Goal: Task Accomplishment & Management: Complete application form

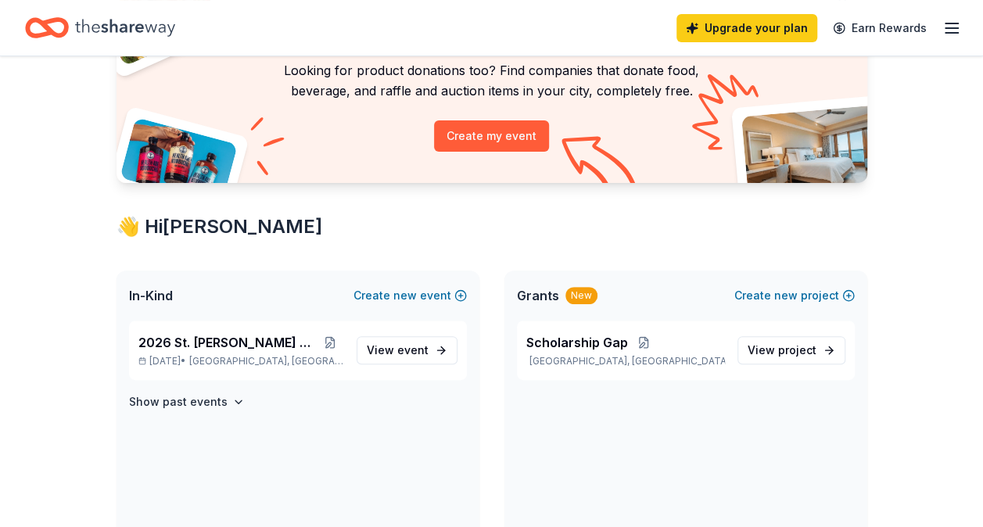
scroll to position [156, 0]
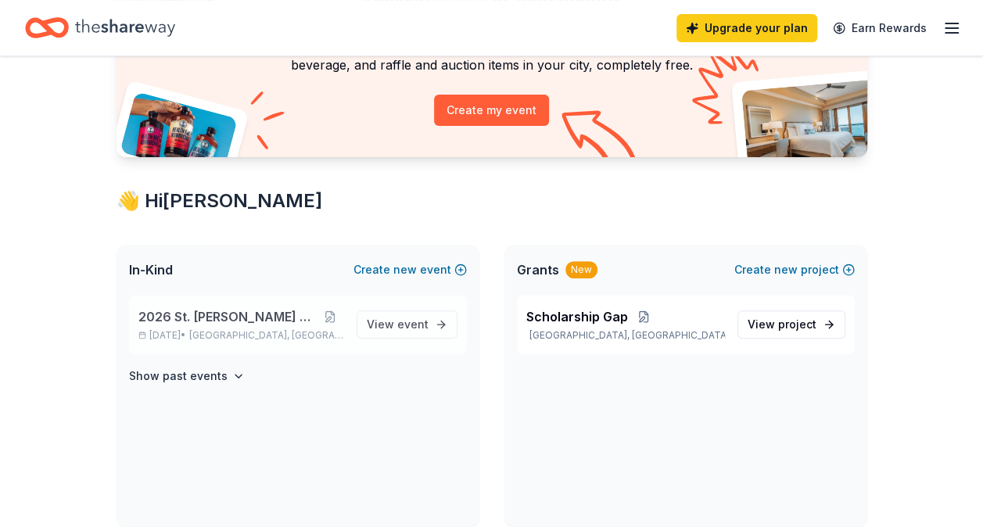
click at [222, 335] on span "[GEOGRAPHIC_DATA], [GEOGRAPHIC_DATA]" at bounding box center [266, 335] width 154 height 13
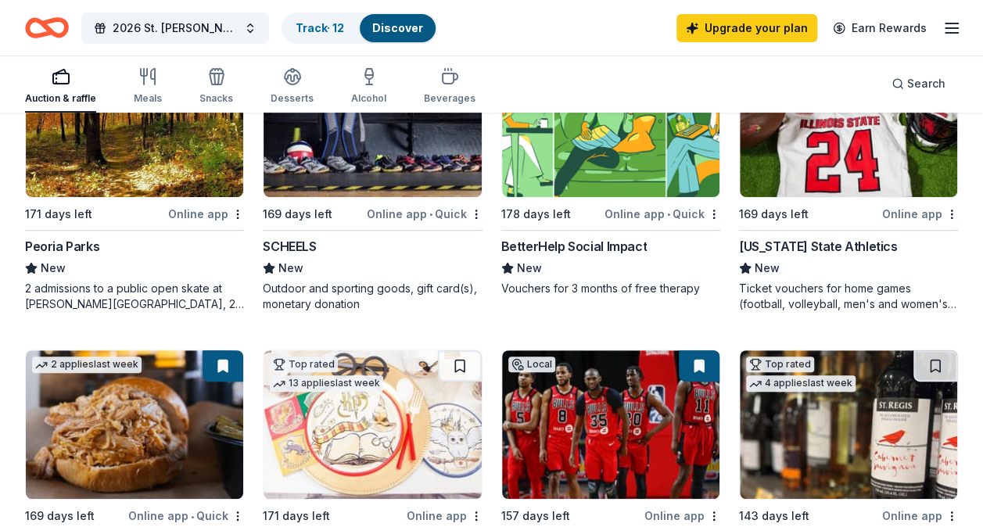
scroll to position [156, 0]
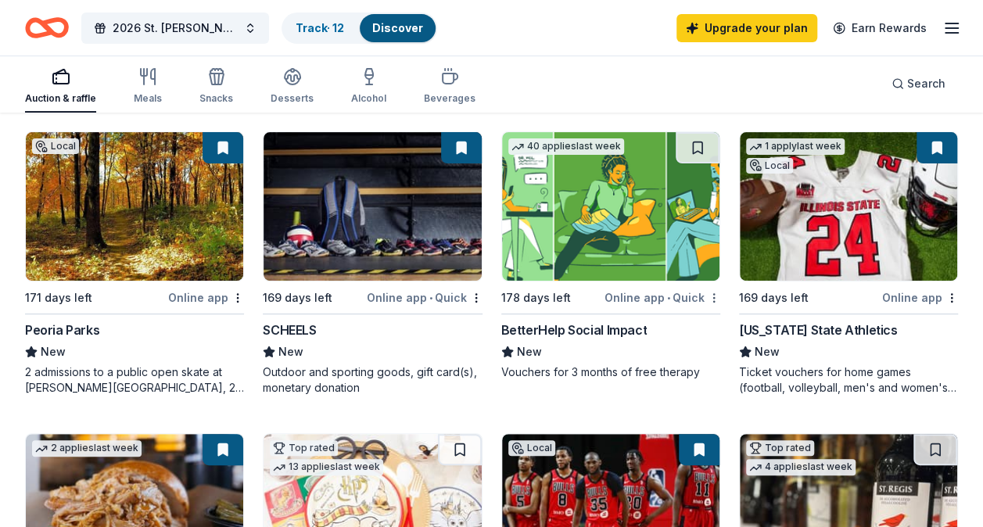
click at [712, 297] on html "2026 St. [PERSON_NAME] Auction Track · 12 Discover Upgrade your plan Earn Rewar…" at bounding box center [491, 107] width 983 height 527
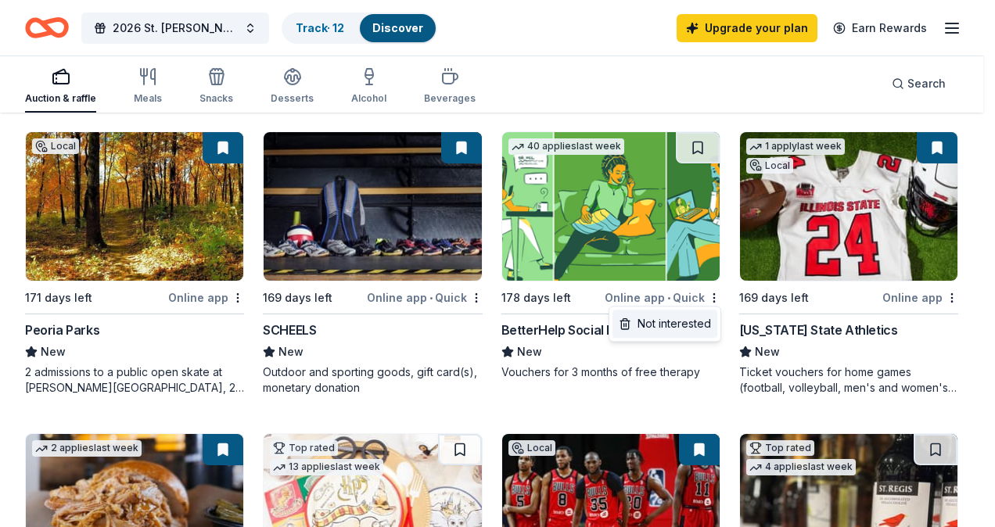
click at [701, 321] on div "Not interested" at bounding box center [664, 324] width 105 height 28
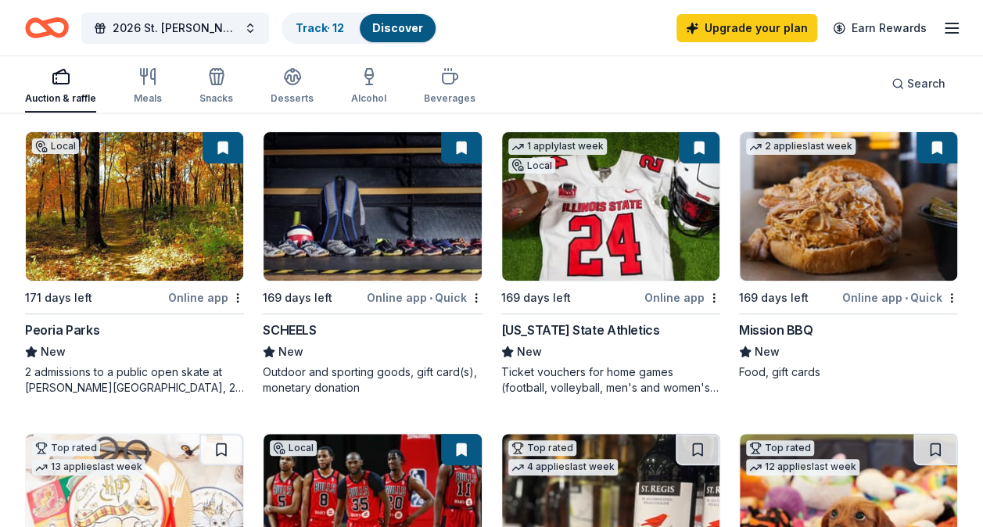
click at [318, 254] on img at bounding box center [372, 206] width 217 height 149
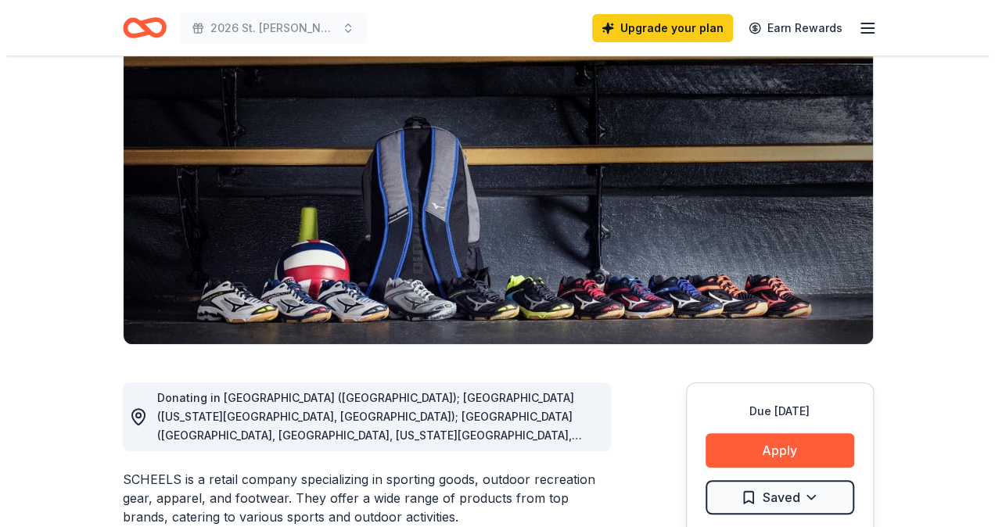
scroll to position [313, 0]
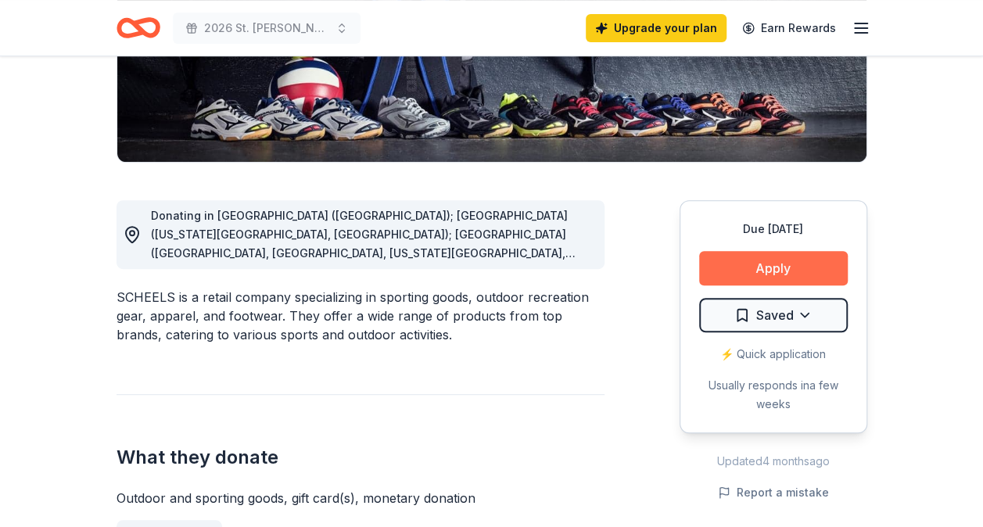
click at [747, 264] on button "Apply" at bounding box center [773, 268] width 149 height 34
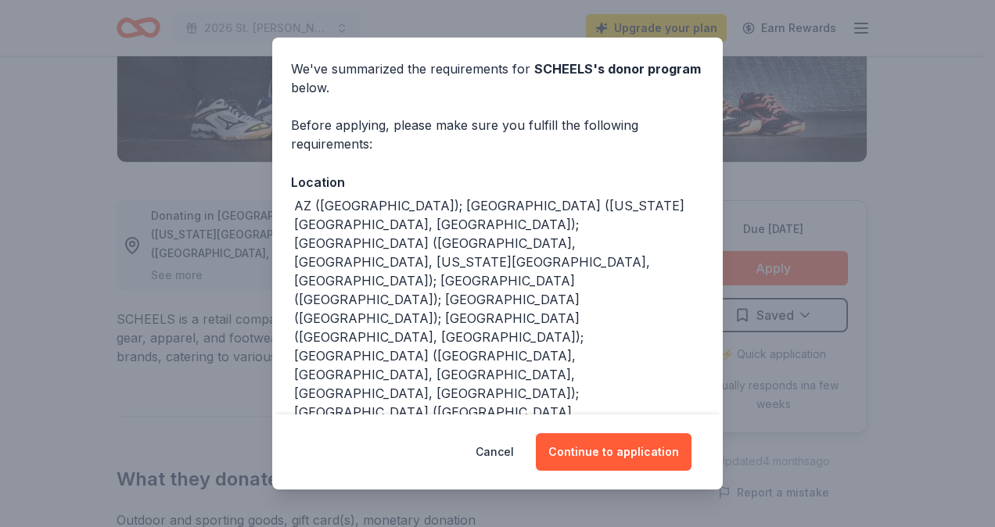
scroll to position [78, 0]
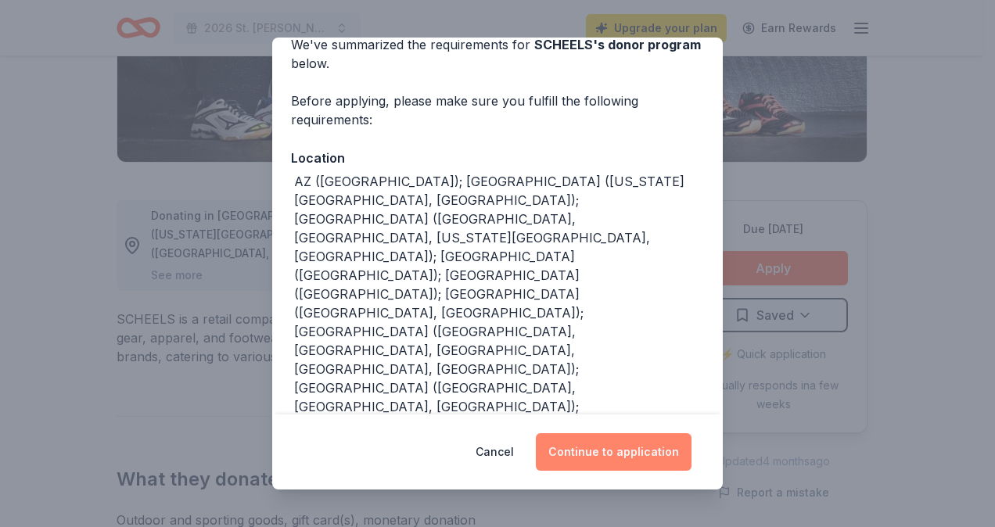
click at [593, 444] on button "Continue to application" at bounding box center [614, 452] width 156 height 38
